Goal: Information Seeking & Learning: Learn about a topic

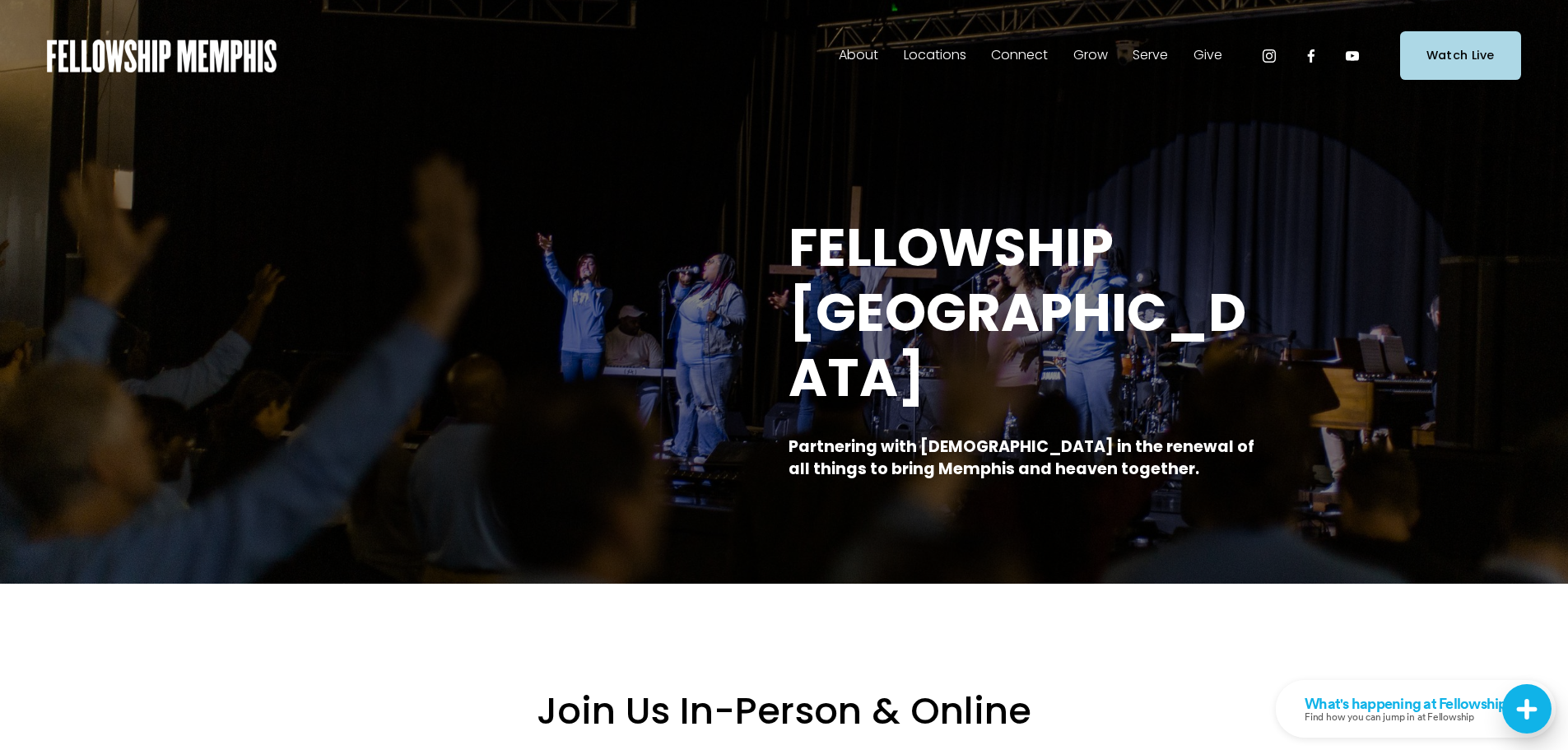
click at [0, 0] on span "Sermons" at bounding box center [0, 0] width 0 height 0
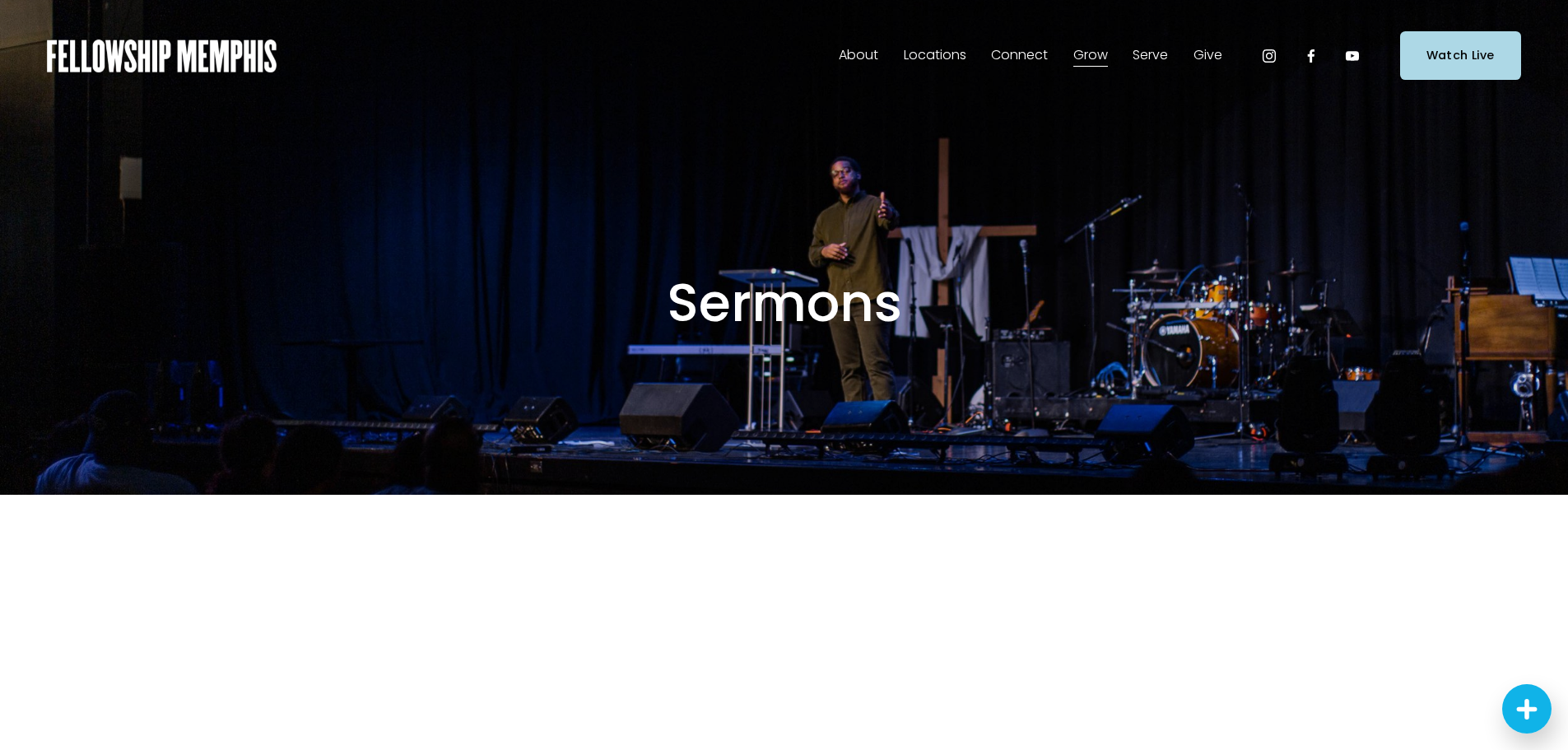
click at [857, 53] on span "About" at bounding box center [858, 55] width 39 height 24
click at [0, 0] on span "Our Values" at bounding box center [0, 0] width 0 height 0
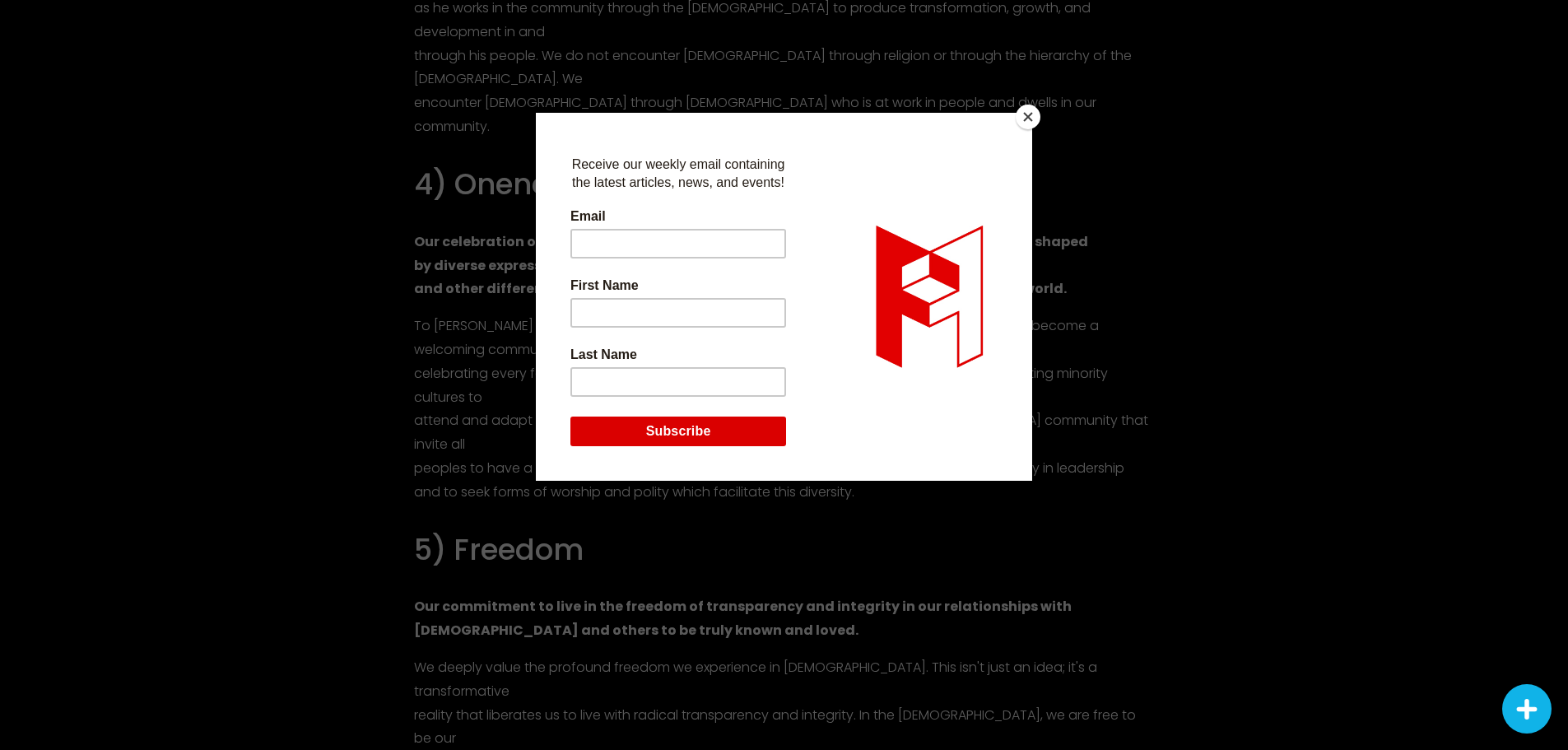
scroll to position [1966, 0]
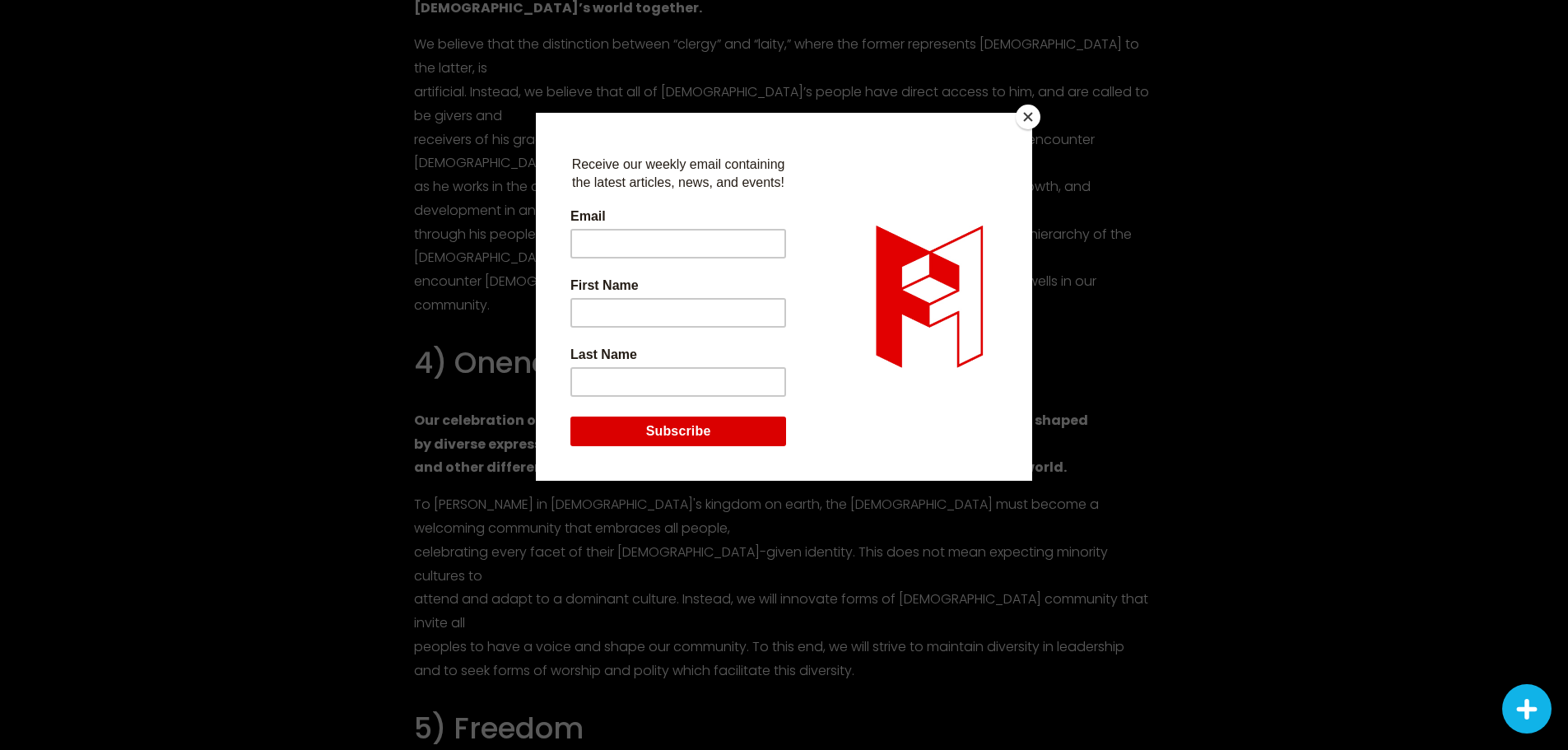
click at [1025, 111] on button "Close" at bounding box center [1028, 117] width 25 height 25
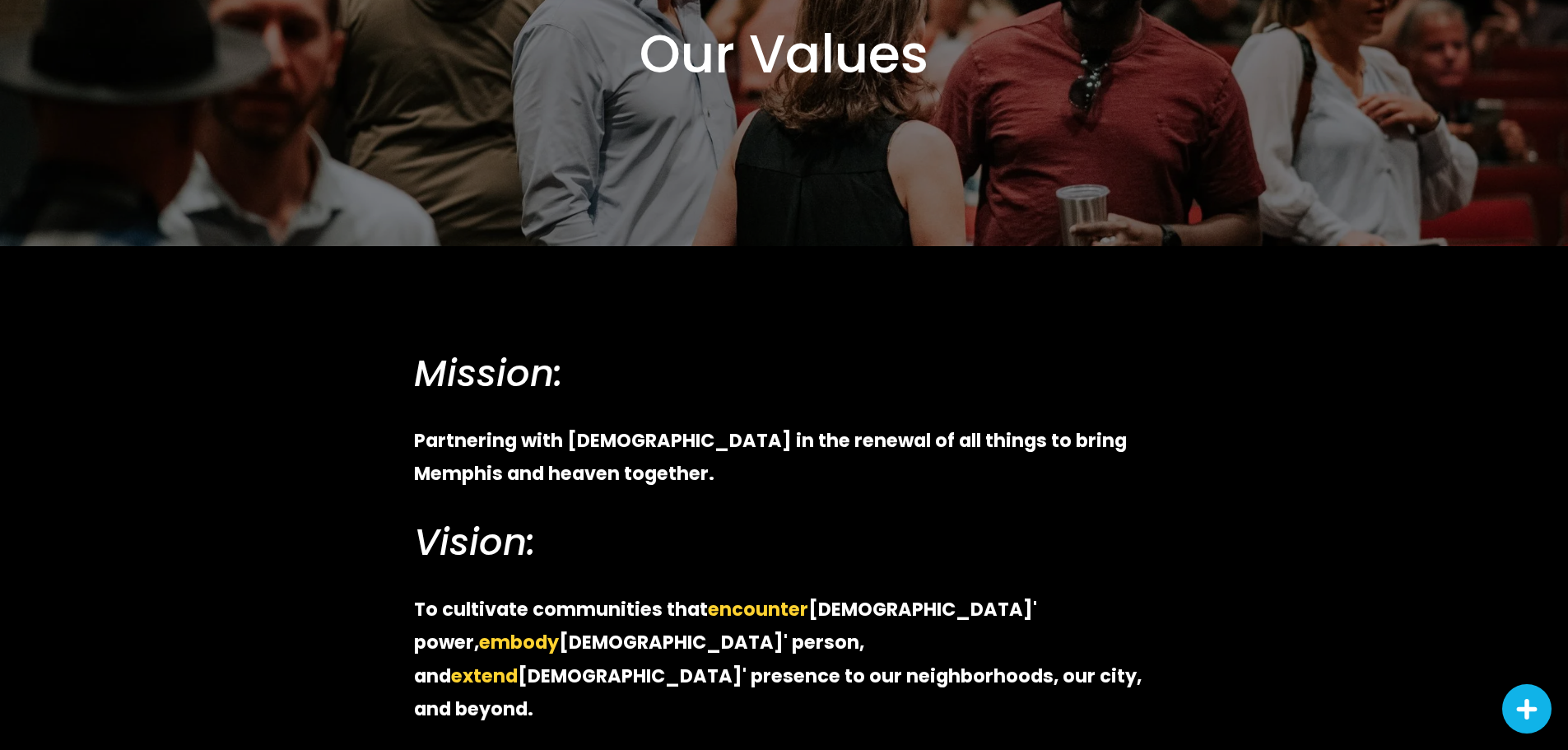
scroll to position [0, 0]
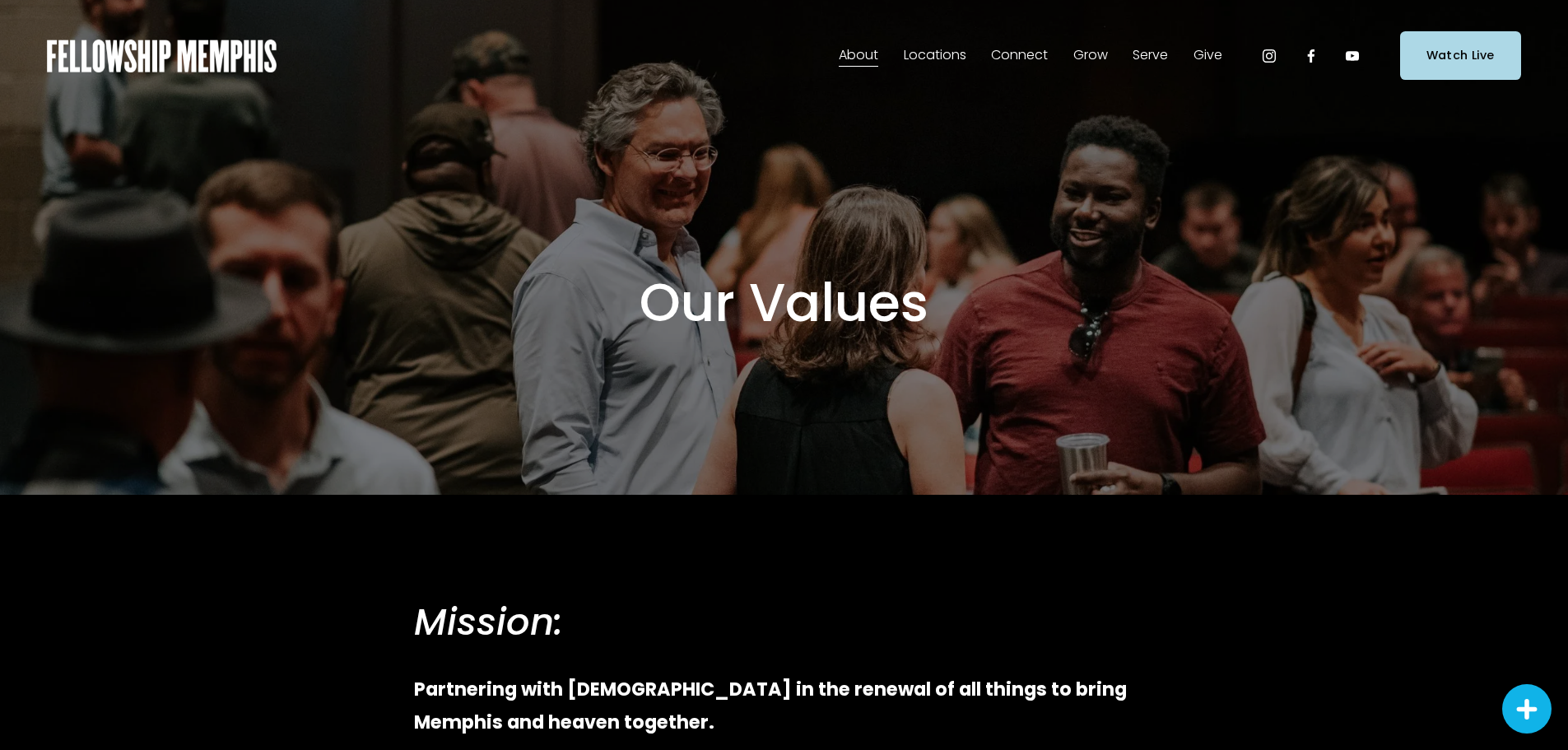
click at [0, 0] on span "Our Beliefs" at bounding box center [0, 0] width 0 height 0
